Goal: Transaction & Acquisition: Purchase product/service

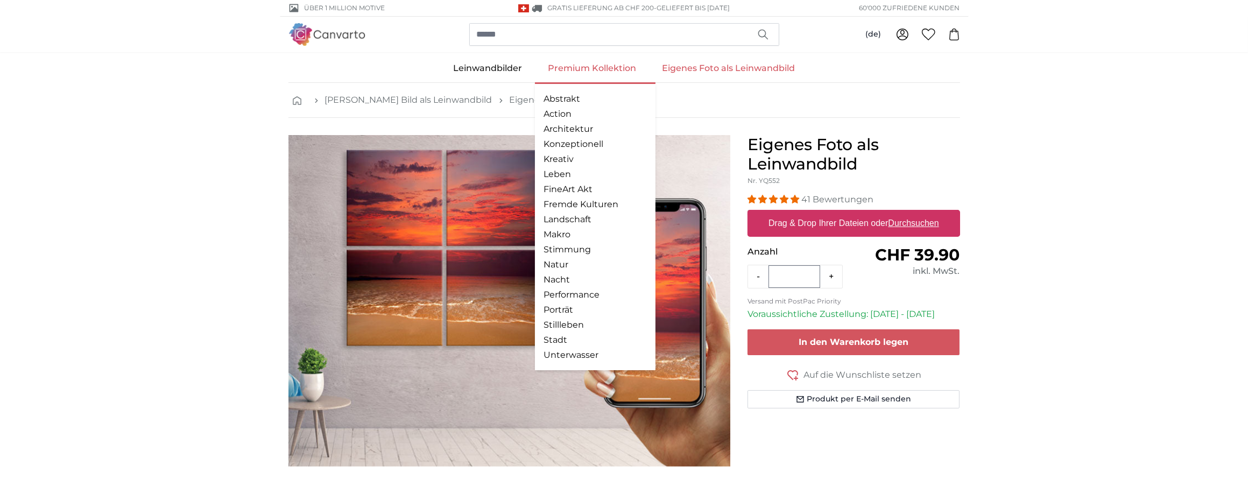
click at [554, 71] on link "Premium Kollektion" at bounding box center [592, 68] width 114 height 28
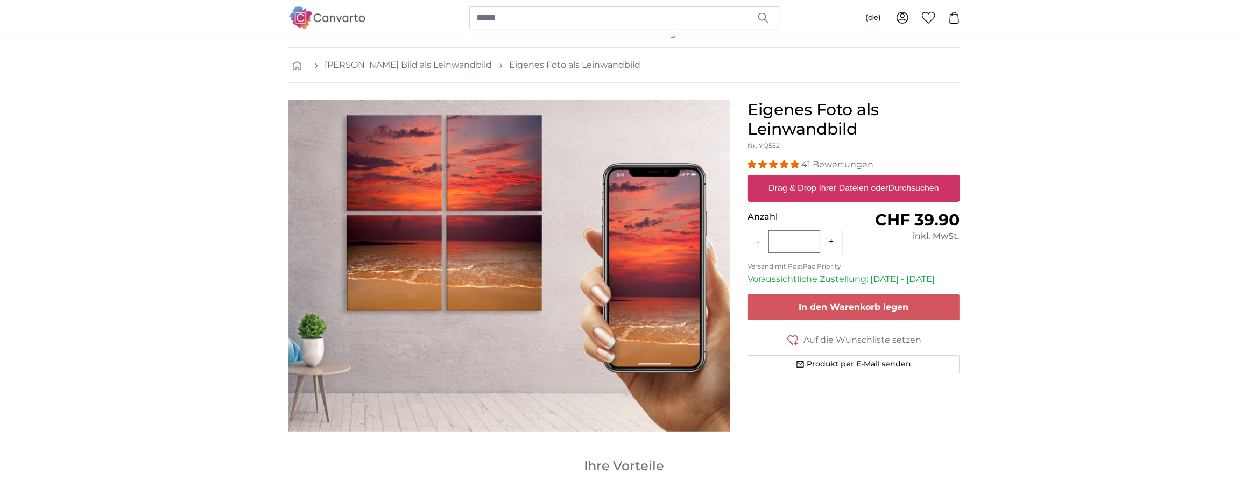
scroll to position [54, 0]
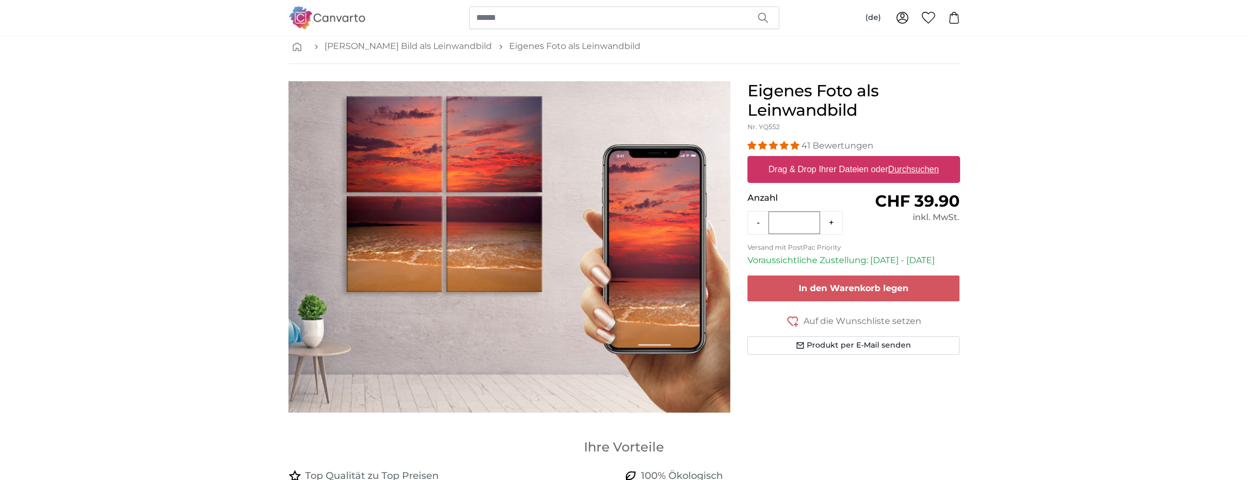
click at [901, 171] on u "Durchsuchen" at bounding box center [913, 169] width 51 height 9
click at [901, 159] on input "Drag & Drop Ihrer Dateien oder Durchsuchen" at bounding box center [854, 157] width 213 height 3
type input "**********"
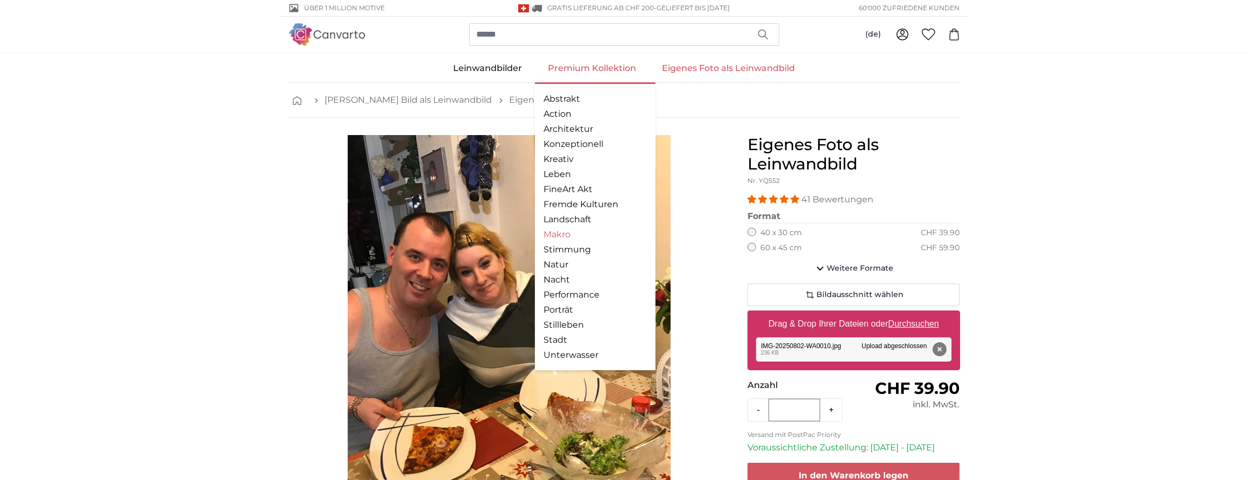
click at [571, 230] on link "Makro" at bounding box center [595, 234] width 103 height 13
